Goal: Task Accomplishment & Management: Use online tool/utility

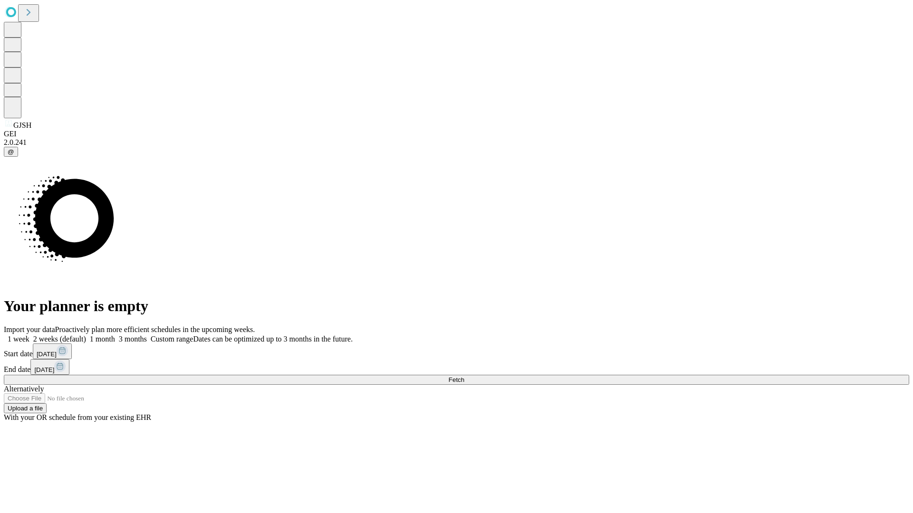
click at [464, 376] on span "Fetch" at bounding box center [456, 379] width 16 height 7
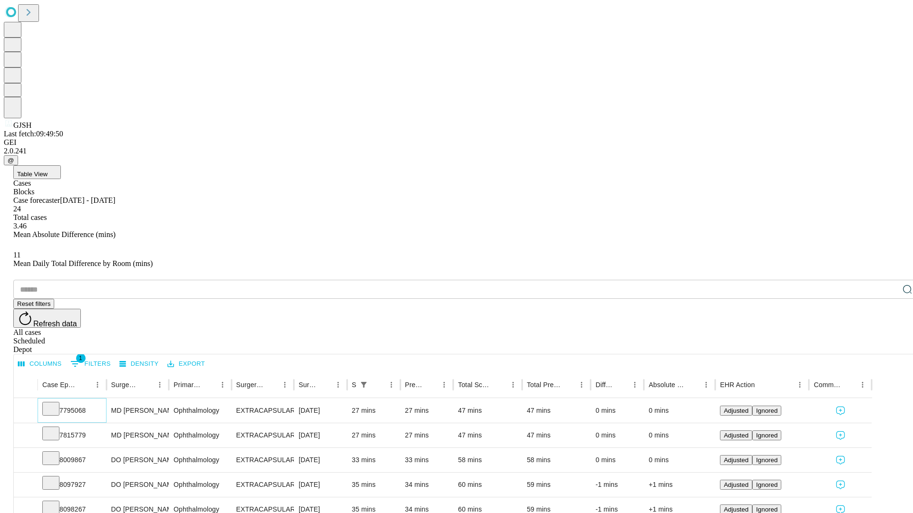
click at [56, 404] on icon at bounding box center [51, 409] width 10 height 10
